Goal: Information Seeking & Learning: Compare options

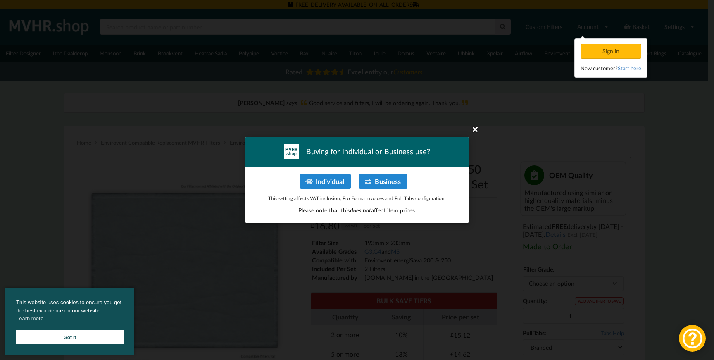
click at [475, 130] on icon at bounding box center [474, 128] width 13 height 13
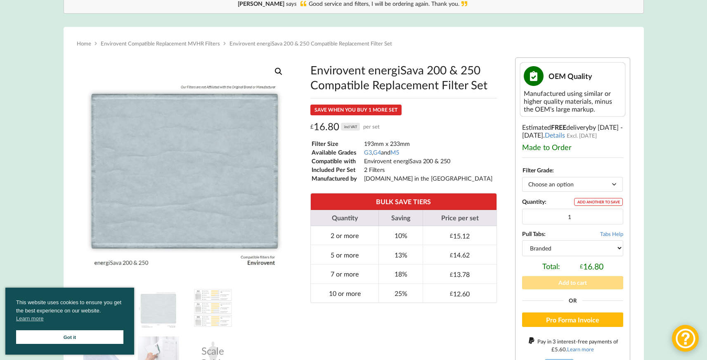
scroll to position [103, 0]
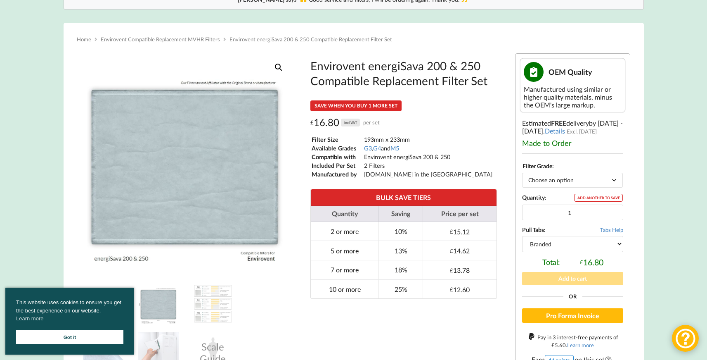
click at [174, 306] on img at bounding box center [158, 303] width 41 height 41
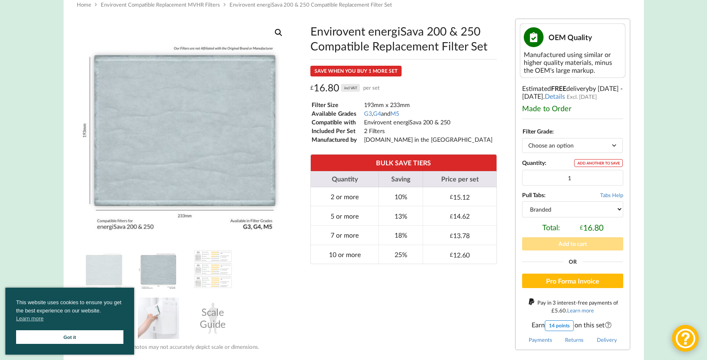
scroll to position [158, 0]
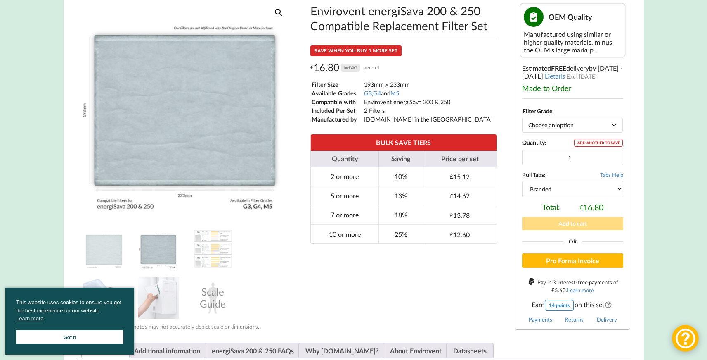
click at [74, 336] on link "Got it" at bounding box center [69, 337] width 107 height 14
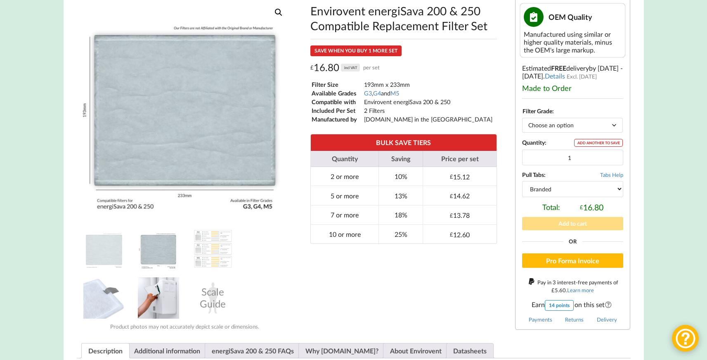
click at [149, 289] on img at bounding box center [158, 297] width 41 height 41
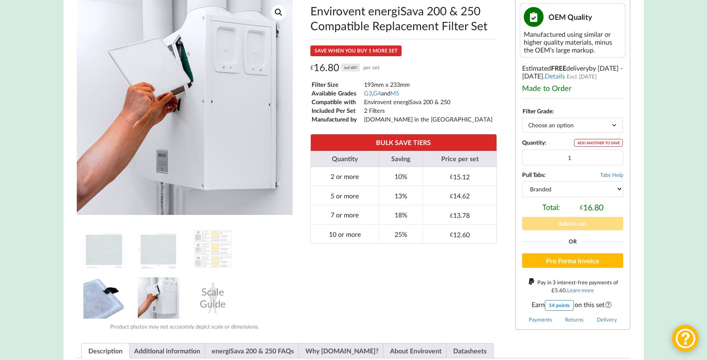
click at [108, 296] on img at bounding box center [103, 297] width 41 height 41
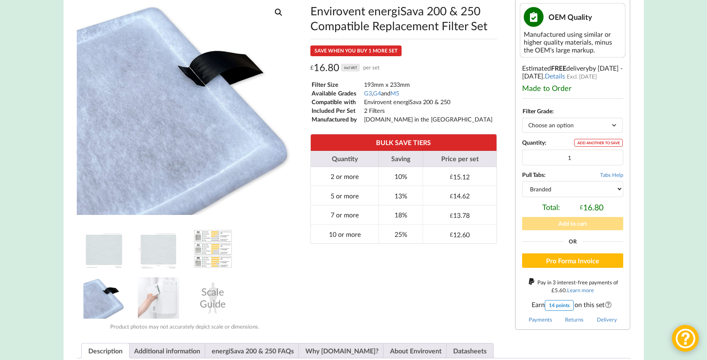
click at [205, 250] on img at bounding box center [212, 248] width 41 height 41
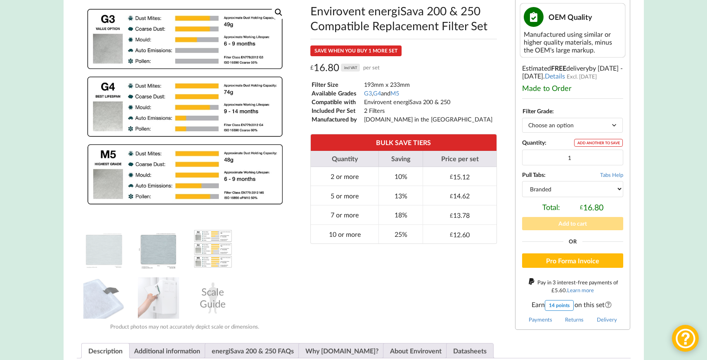
click at [157, 244] on img at bounding box center [158, 248] width 41 height 41
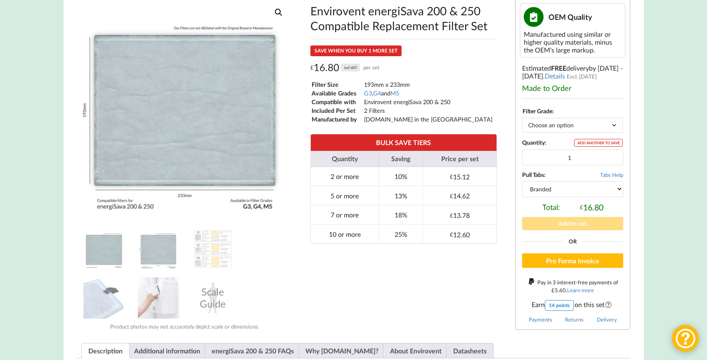
click at [114, 244] on img at bounding box center [103, 248] width 41 height 41
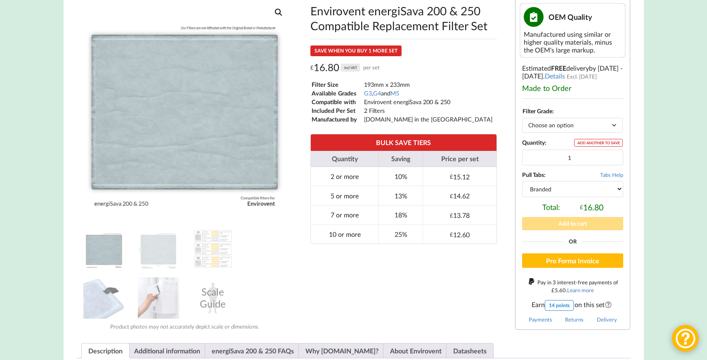
click at [558, 126] on select "Choose an option G3 G4 M5" at bounding box center [572, 125] width 101 height 14
click at [522, 119] on select "Choose an option G3 G4 M5" at bounding box center [572, 125] width 101 height 14
select select "G4"
click at [615, 155] on input "2" at bounding box center [572, 157] width 101 height 16
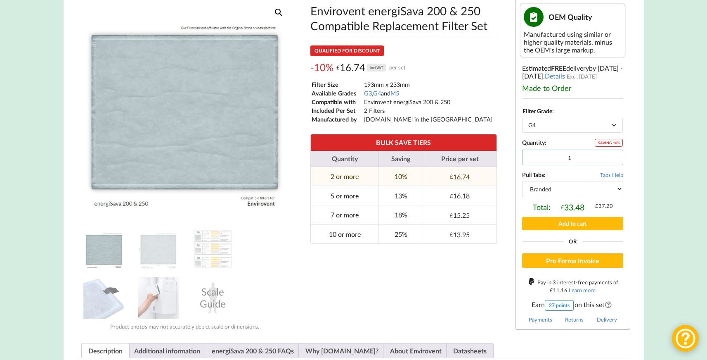
type input "1"
click at [614, 161] on input "1" at bounding box center [572, 157] width 101 height 16
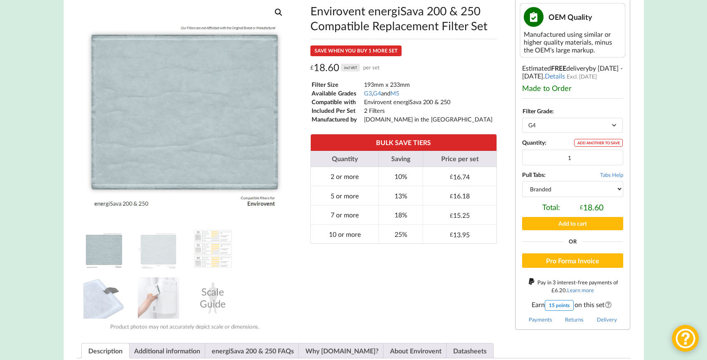
click at [596, 187] on select "Branded Black" at bounding box center [572, 189] width 101 height 16
click at [522, 182] on select "Branded Black" at bounding box center [572, 189] width 101 height 16
click at [563, 187] on select "Branded Black" at bounding box center [572, 189] width 101 height 16
select select "branded"
click at [522, 182] on select "Branded Black" at bounding box center [572, 189] width 101 height 16
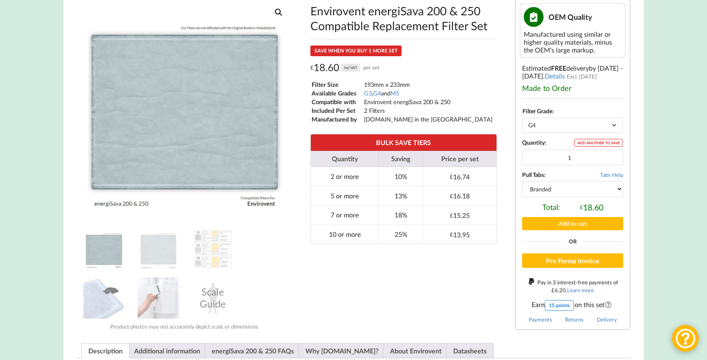
click at [505, 249] on div "Envirovent energiSava 200 & 250 Compatible Replacement Filter Set SAVE WHEN YOU…" at bounding box center [403, 164] width 211 height 343
click at [493, 284] on div "Envirovent energiSava 200 & 250 Compatible Replacement Filter Set SAVE WHEN YOU…" at bounding box center [403, 164] width 211 height 343
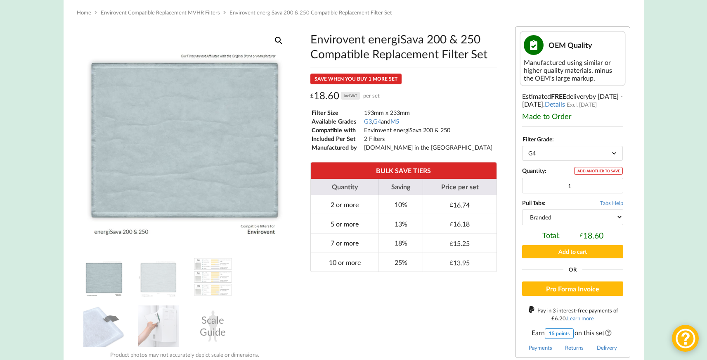
scroll to position [0, 0]
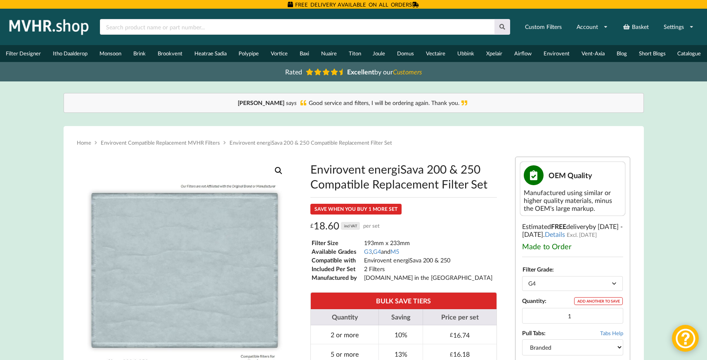
click at [410, 183] on h1 "Envirovent energiSava 200 & 250 Compatible Replacement Filter Set" at bounding box center [404, 176] width 187 height 30
click at [362, 188] on h1 "Envirovent energiSava 200 & 250 Compatible Replacement Filter Set" at bounding box center [404, 176] width 187 height 30
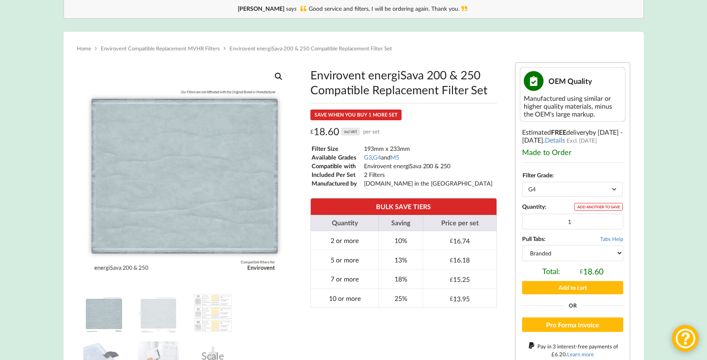
scroll to position [98, 0]
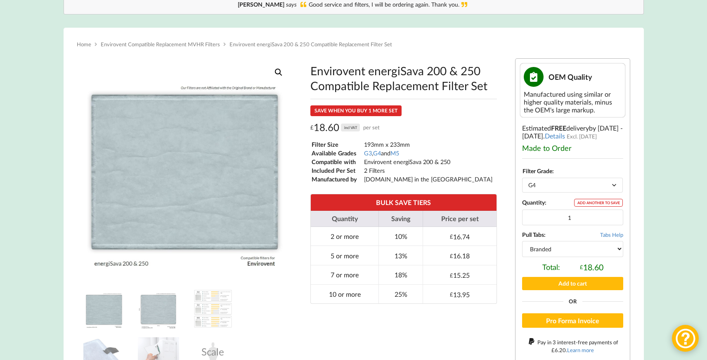
click at [157, 302] on img at bounding box center [158, 308] width 41 height 41
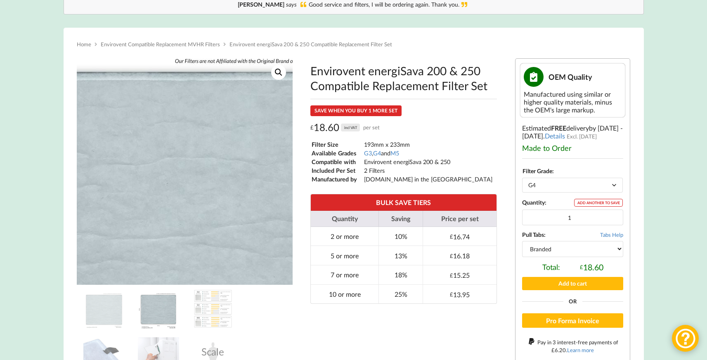
click at [172, 151] on img at bounding box center [191, 181] width 330 height 330
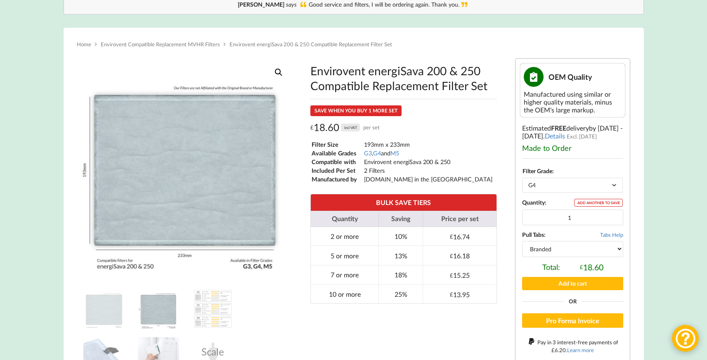
click at [282, 70] on link "🔍" at bounding box center [278, 72] width 15 height 15
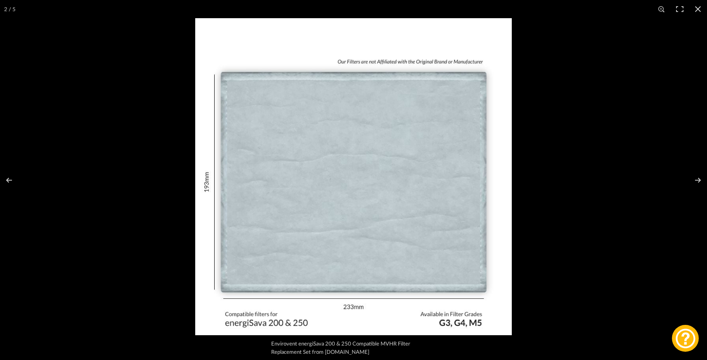
click at [238, 220] on img "Full screen image" at bounding box center [353, 176] width 317 height 317
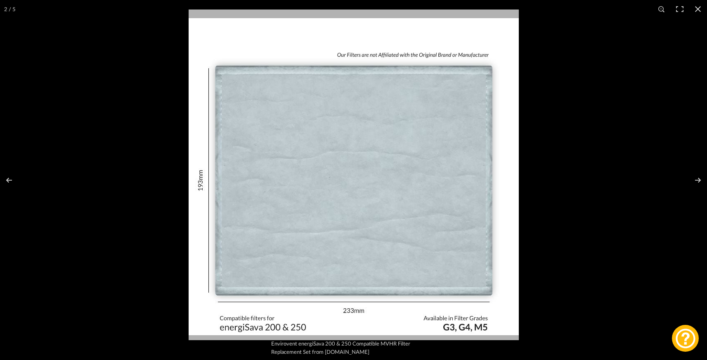
click at [238, 220] on img "Full screen image" at bounding box center [354, 174] width 330 height 330
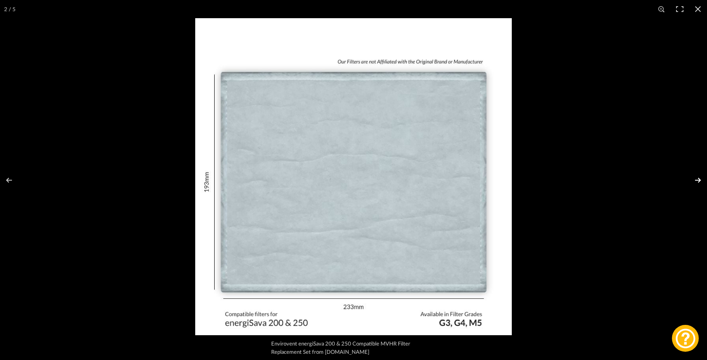
click at [699, 179] on button "Next (arrow right)" at bounding box center [692, 179] width 29 height 41
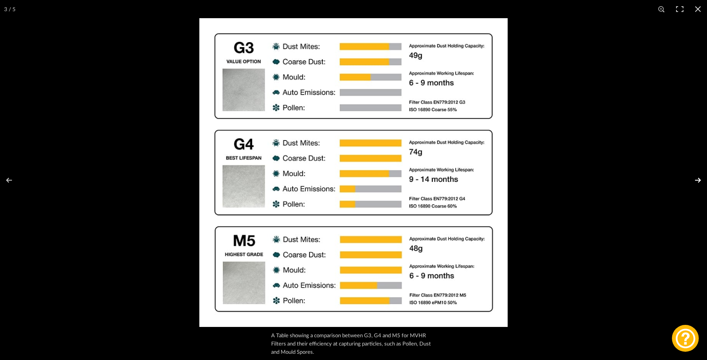
click at [699, 179] on button "Next (arrow right)" at bounding box center [692, 179] width 29 height 41
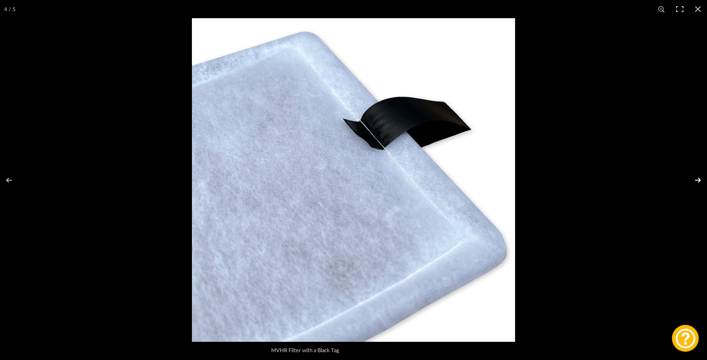
click at [699, 179] on button "Next (arrow right)" at bounding box center [692, 179] width 29 height 41
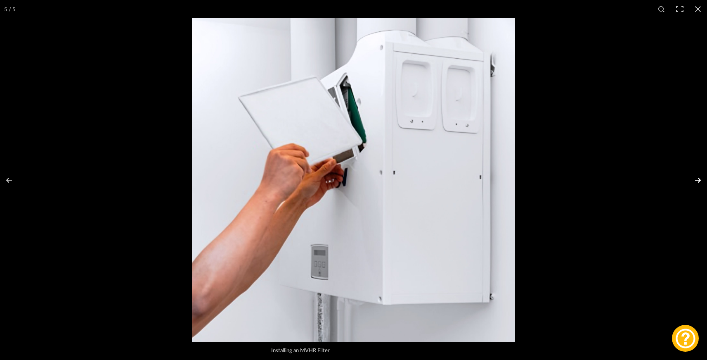
click at [699, 179] on button "Next (arrow right)" at bounding box center [692, 179] width 29 height 41
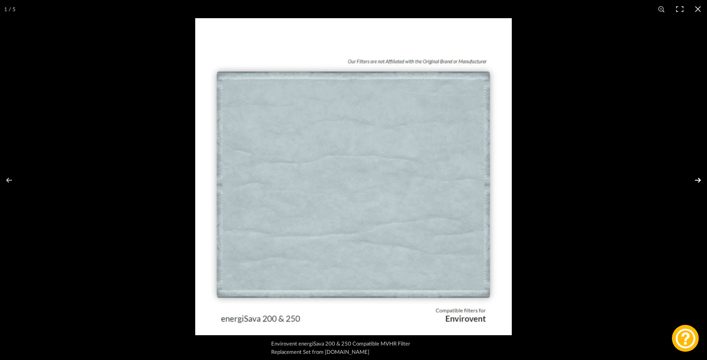
click at [699, 179] on button "Next (arrow right)" at bounding box center [692, 179] width 29 height 41
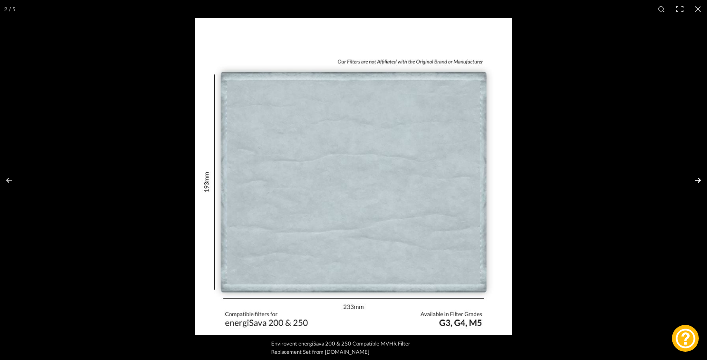
click at [699, 179] on button "Next (arrow right)" at bounding box center [692, 179] width 29 height 41
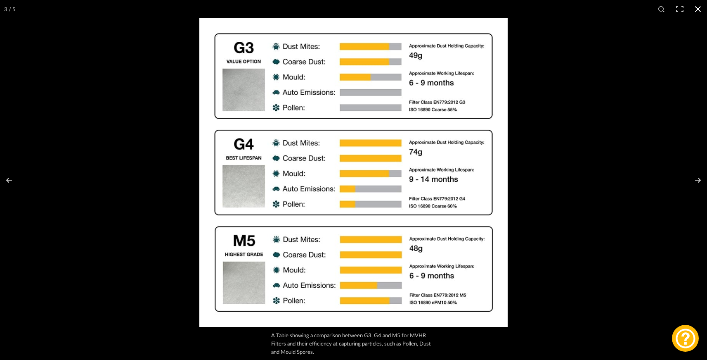
click at [700, 10] on button "Close (Esc)" at bounding box center [698, 9] width 18 height 18
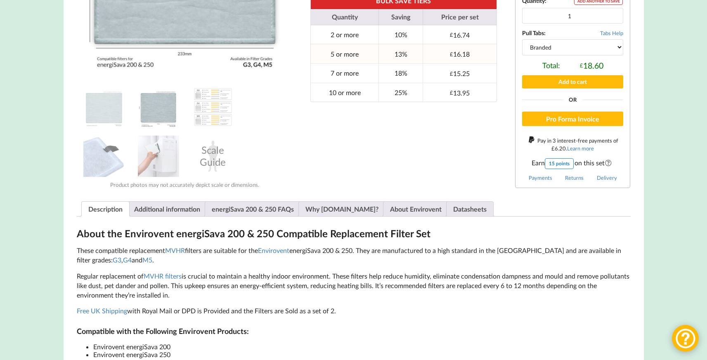
scroll to position [312, 0]
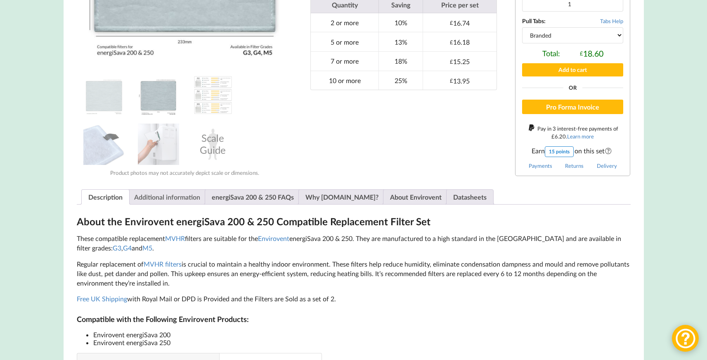
click at [165, 204] on link "Additional information" at bounding box center [167, 197] width 66 height 14
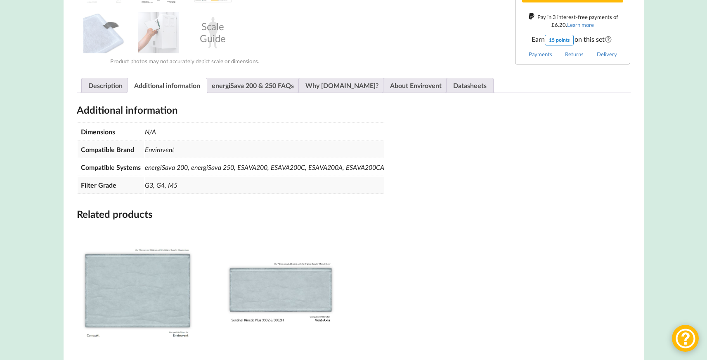
scroll to position [447, 0]
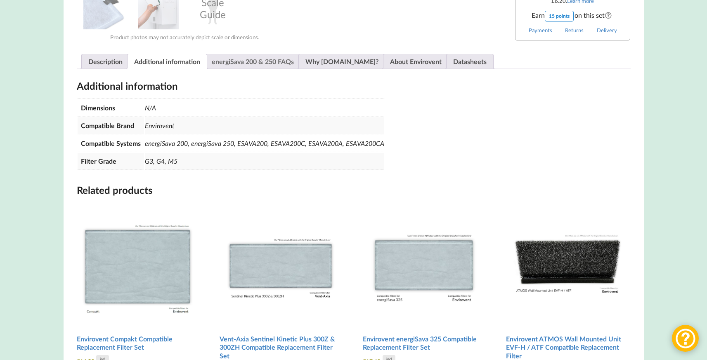
click at [242, 66] on link "energiSava 200 & 250 FAQs" at bounding box center [253, 61] width 82 height 14
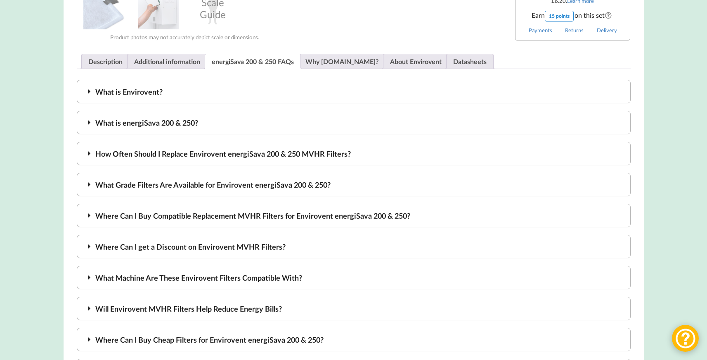
click at [218, 89] on div "What is Envirovent?" at bounding box center [354, 92] width 554 height 24
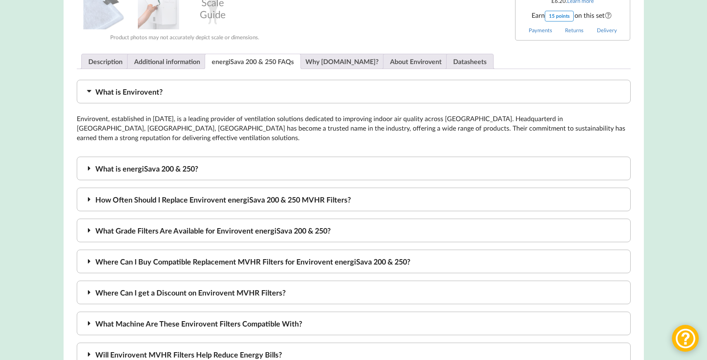
click at [218, 89] on div "What is Envirovent?" at bounding box center [354, 92] width 554 height 24
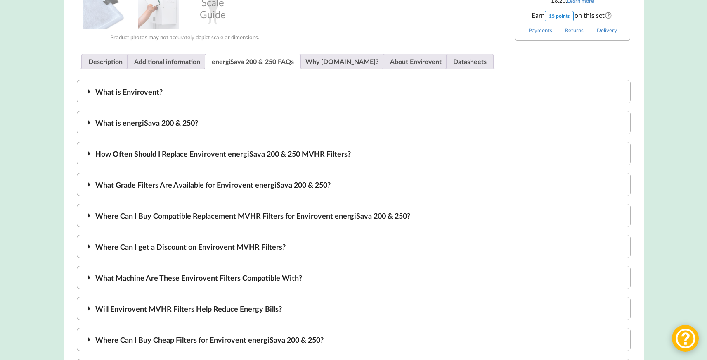
click at [206, 116] on div "What is energiSava 200 & 250?" at bounding box center [354, 123] width 554 height 24
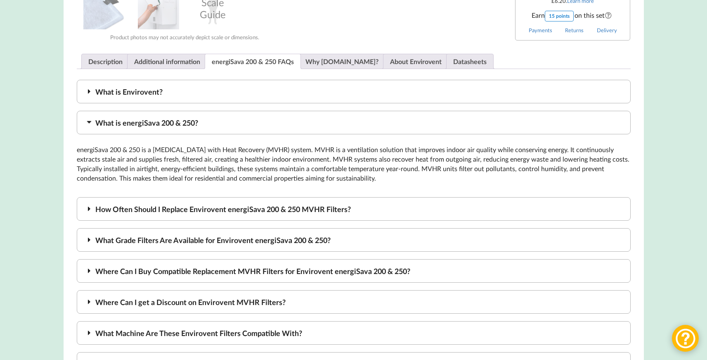
click at [206, 116] on div "What is energiSava 200 & 250?" at bounding box center [354, 123] width 554 height 24
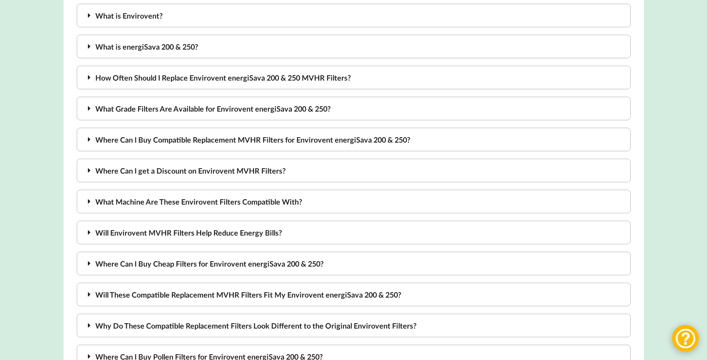
scroll to position [524, 0]
click at [282, 140] on div "Where Can I Buy Compatible Replacement MVHR Filters for Envirovent energiSava 2…" at bounding box center [354, 139] width 554 height 24
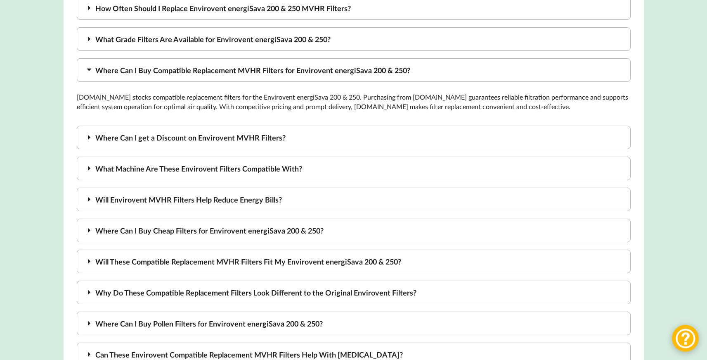
scroll to position [593, 0]
click at [273, 141] on div "Where Can I get a Discount on Envirovent MVHR Filters?" at bounding box center [354, 137] width 554 height 24
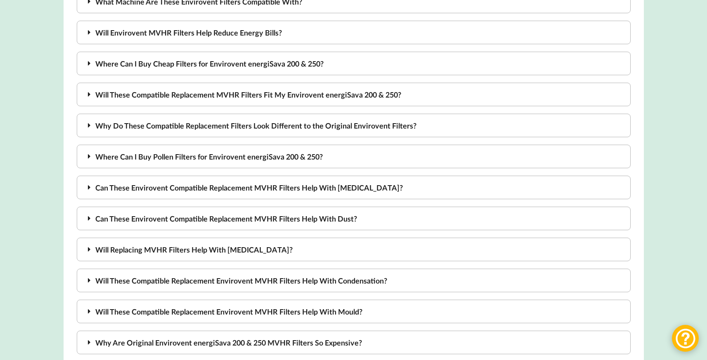
scroll to position [766, 0]
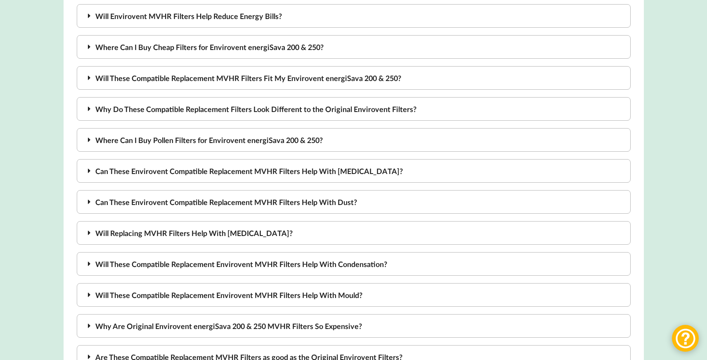
click at [281, 79] on div "Will These Compatible Replacement MVHR Filters Fit My Envirovent energiSava 200…" at bounding box center [354, 78] width 554 height 24
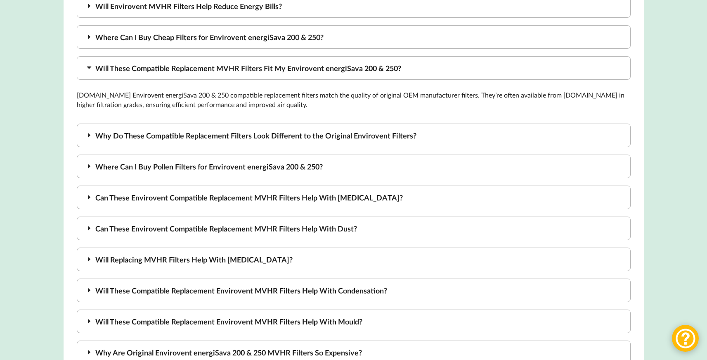
scroll to position [756, 0]
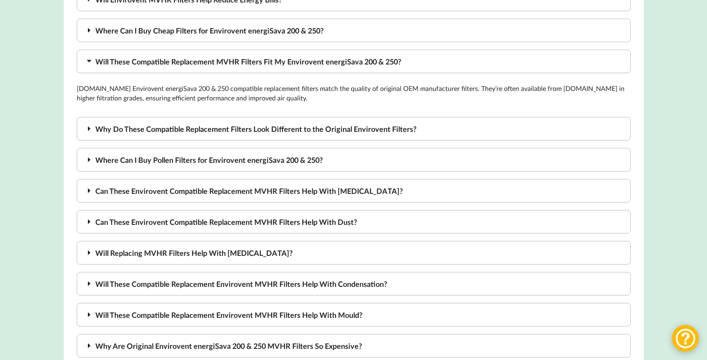
click at [305, 128] on div "Why Do These Compatible Replacement Filters Look Different to the Original Envi…" at bounding box center [354, 129] width 554 height 24
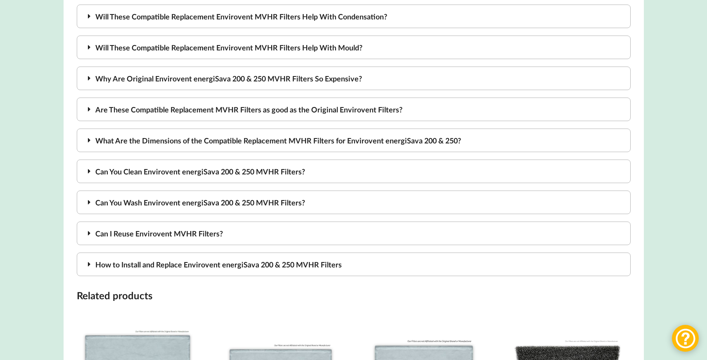
scroll to position [1022, 0]
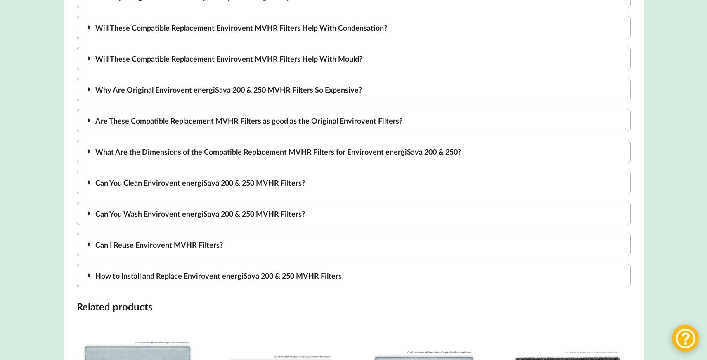
click at [313, 90] on div "Why Are Original Envirovent energiSava 200 & 250 MVHR Filters So Expensive?" at bounding box center [354, 90] width 554 height 24
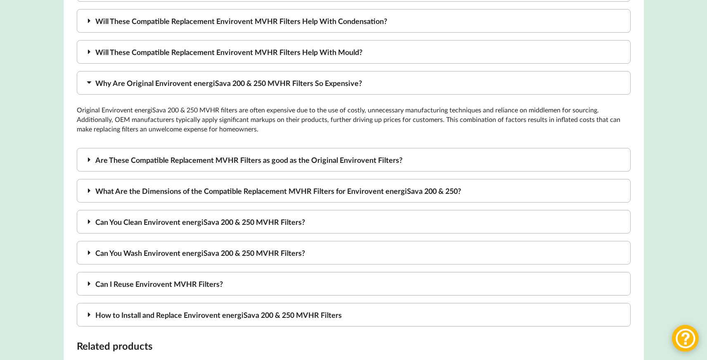
scroll to position [984, 0]
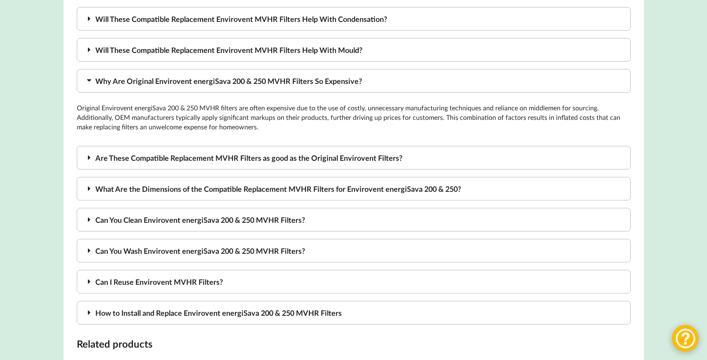
click at [239, 159] on div "Are These Compatible Replacement MVHR Filters as good as the Original Enviroven…" at bounding box center [354, 158] width 554 height 24
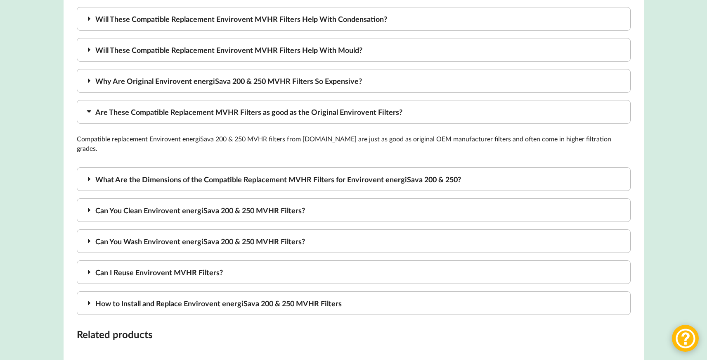
click at [233, 199] on div "Can You Clean Envirovent energiSava 200 & 250 MVHR Filters?" at bounding box center [354, 210] width 554 height 24
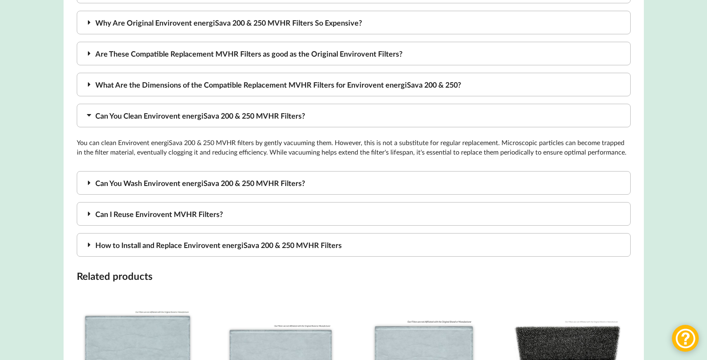
scroll to position [1050, 0]
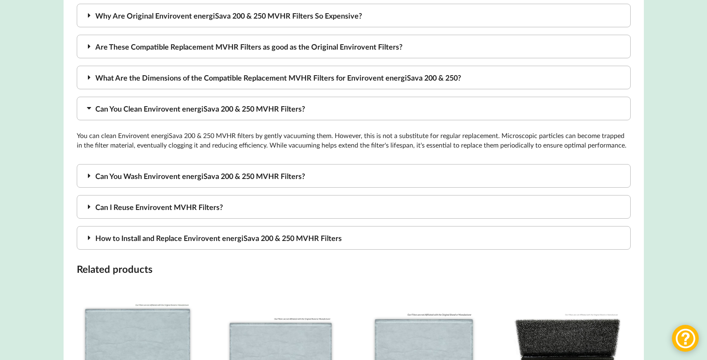
click at [239, 180] on div "Can You Wash Envirovent energiSava 200 & 250 MVHR Filters?" at bounding box center [354, 176] width 554 height 24
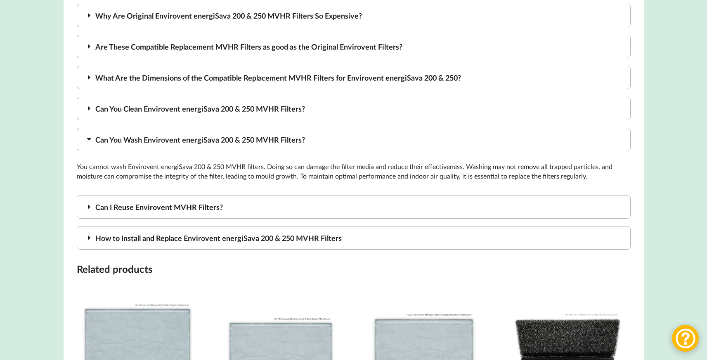
click at [242, 207] on div "Can I Reuse Envirovent MVHR Filters?" at bounding box center [354, 207] width 554 height 24
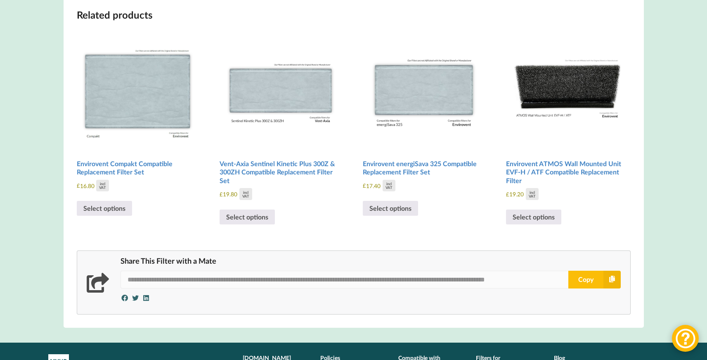
scroll to position [1299, 0]
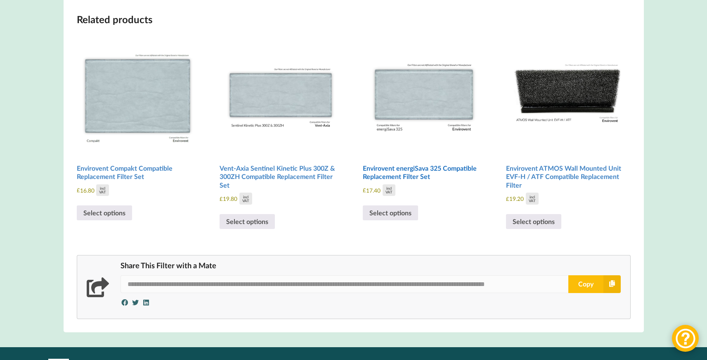
click at [438, 85] on img at bounding box center [424, 93] width 122 height 122
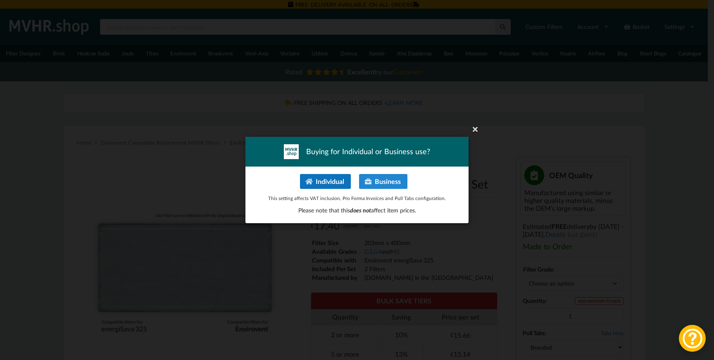
click at [344, 184] on button "Individual" at bounding box center [325, 181] width 51 height 15
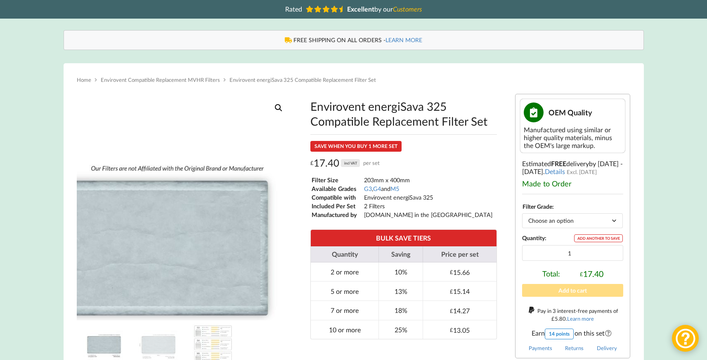
scroll to position [65, 0]
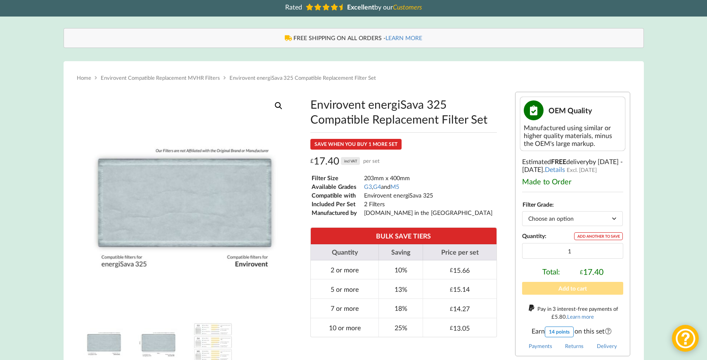
click at [155, 349] on img at bounding box center [158, 341] width 41 height 41
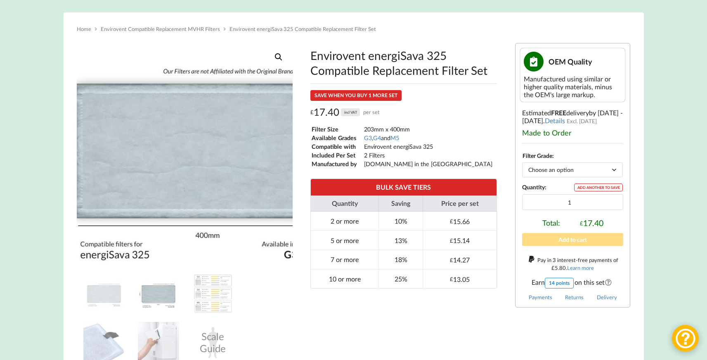
scroll to position [174, 0]
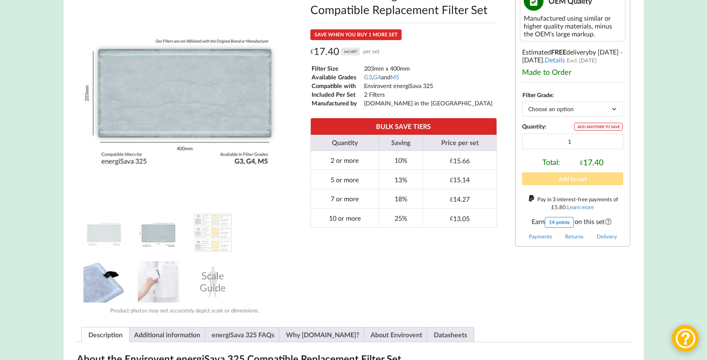
click at [100, 289] on img at bounding box center [103, 281] width 41 height 41
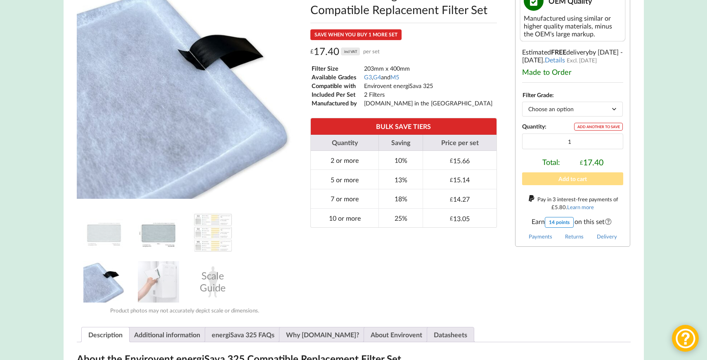
click at [178, 227] on img at bounding box center [158, 232] width 41 height 41
